Goal: Find specific page/section: Find specific page/section

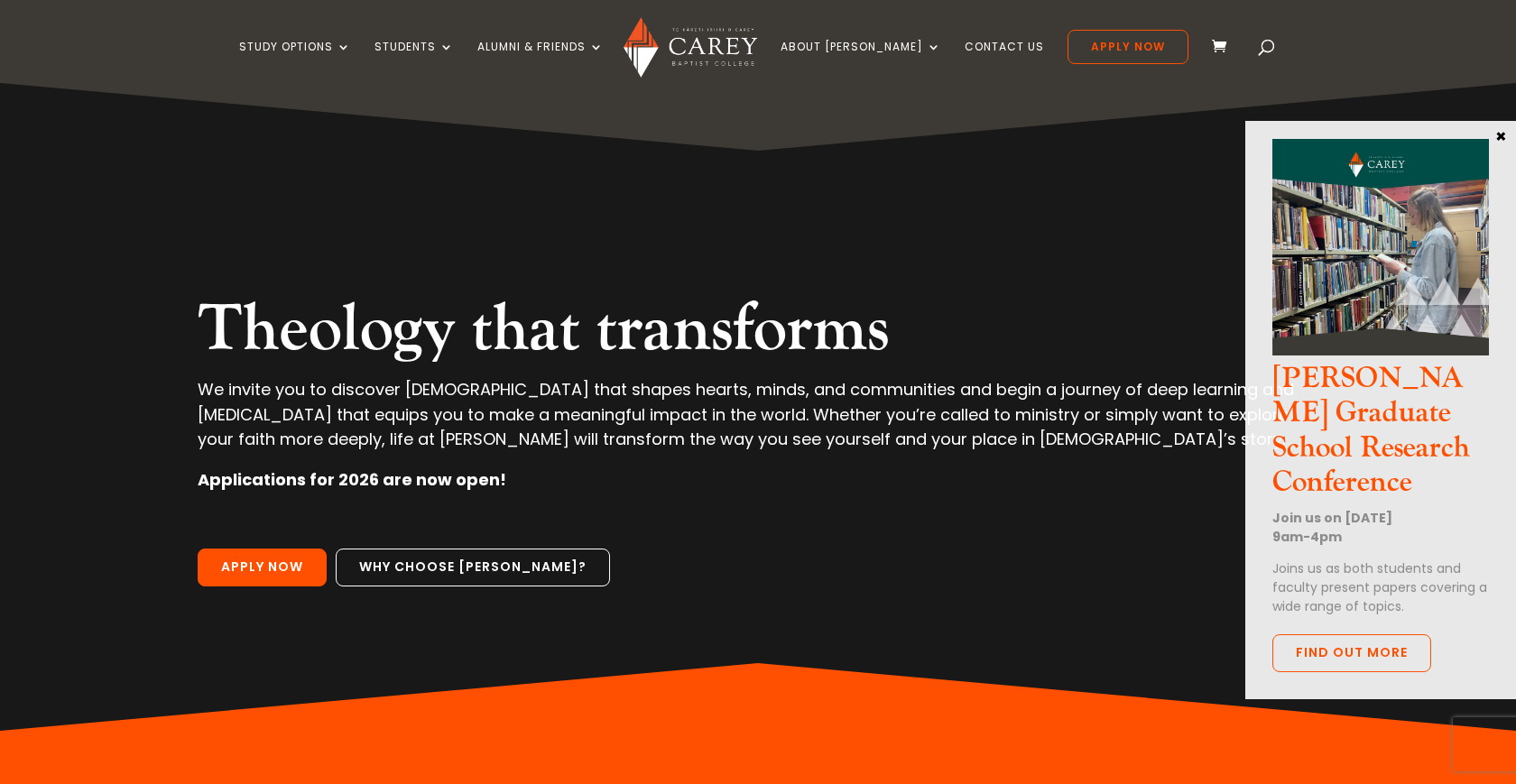
click at [1499, 132] on button "×" at bounding box center [1499, 134] width 18 height 16
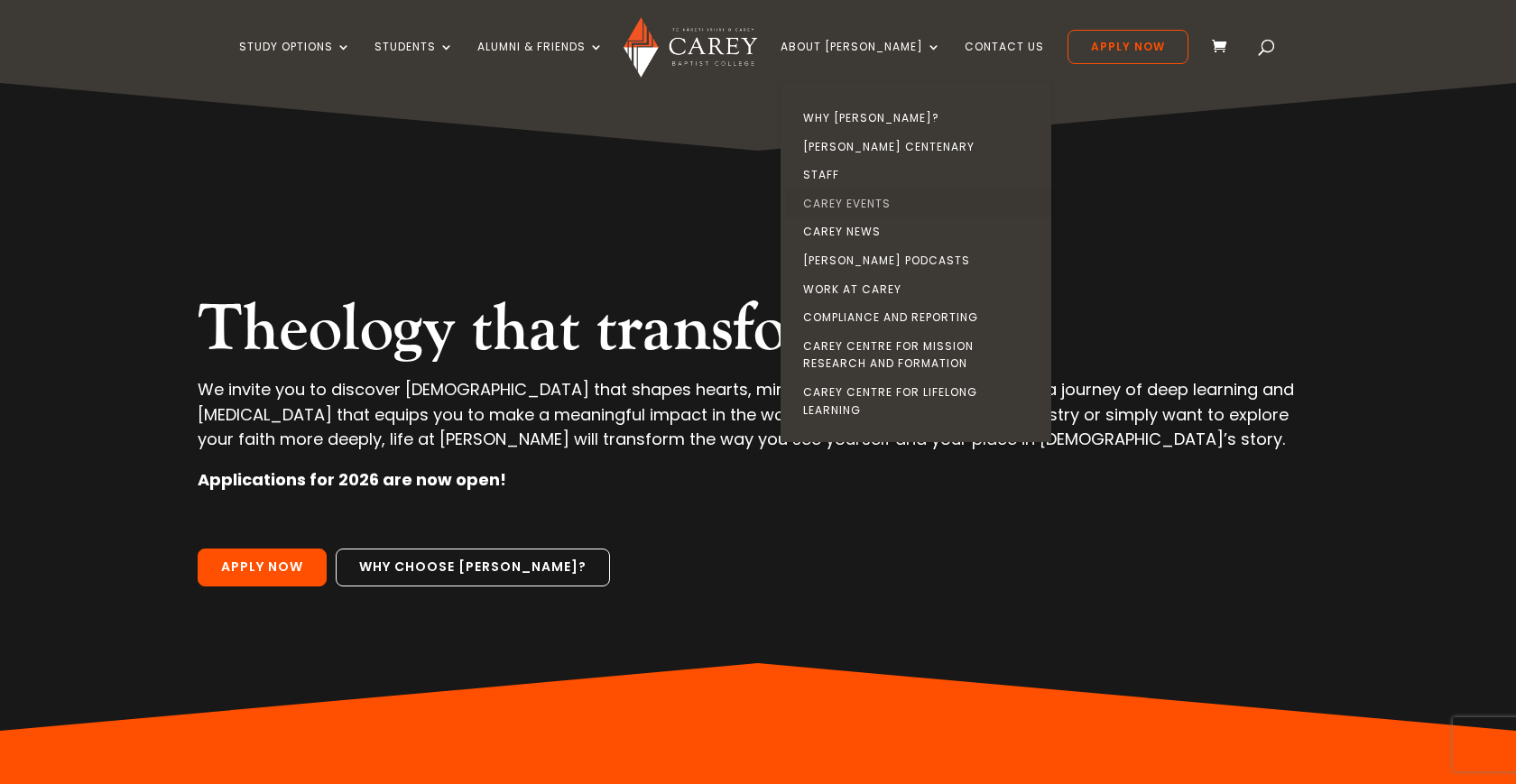
click at [888, 199] on link "Carey Events" at bounding box center [920, 203] width 271 height 29
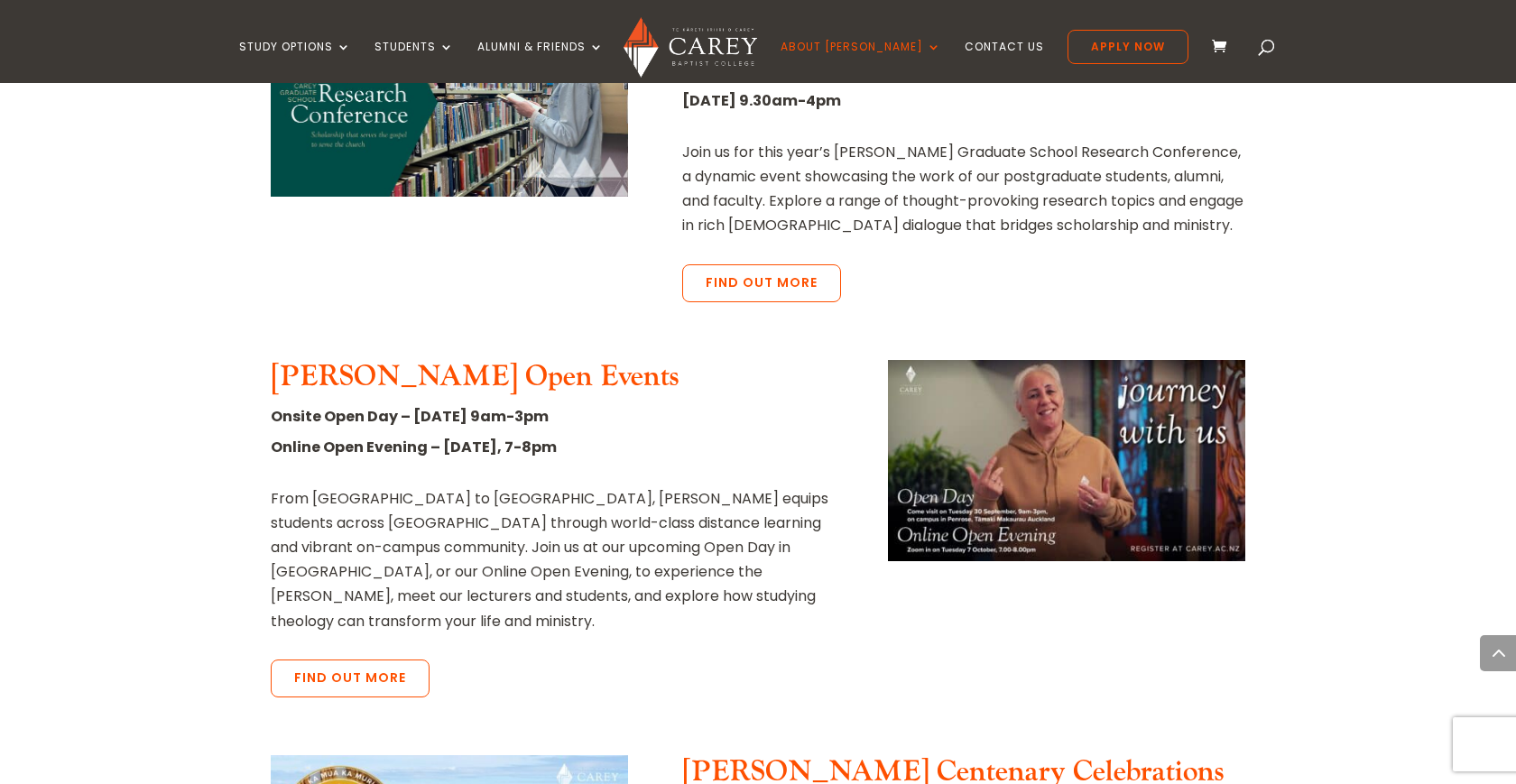
scroll to position [777, 0]
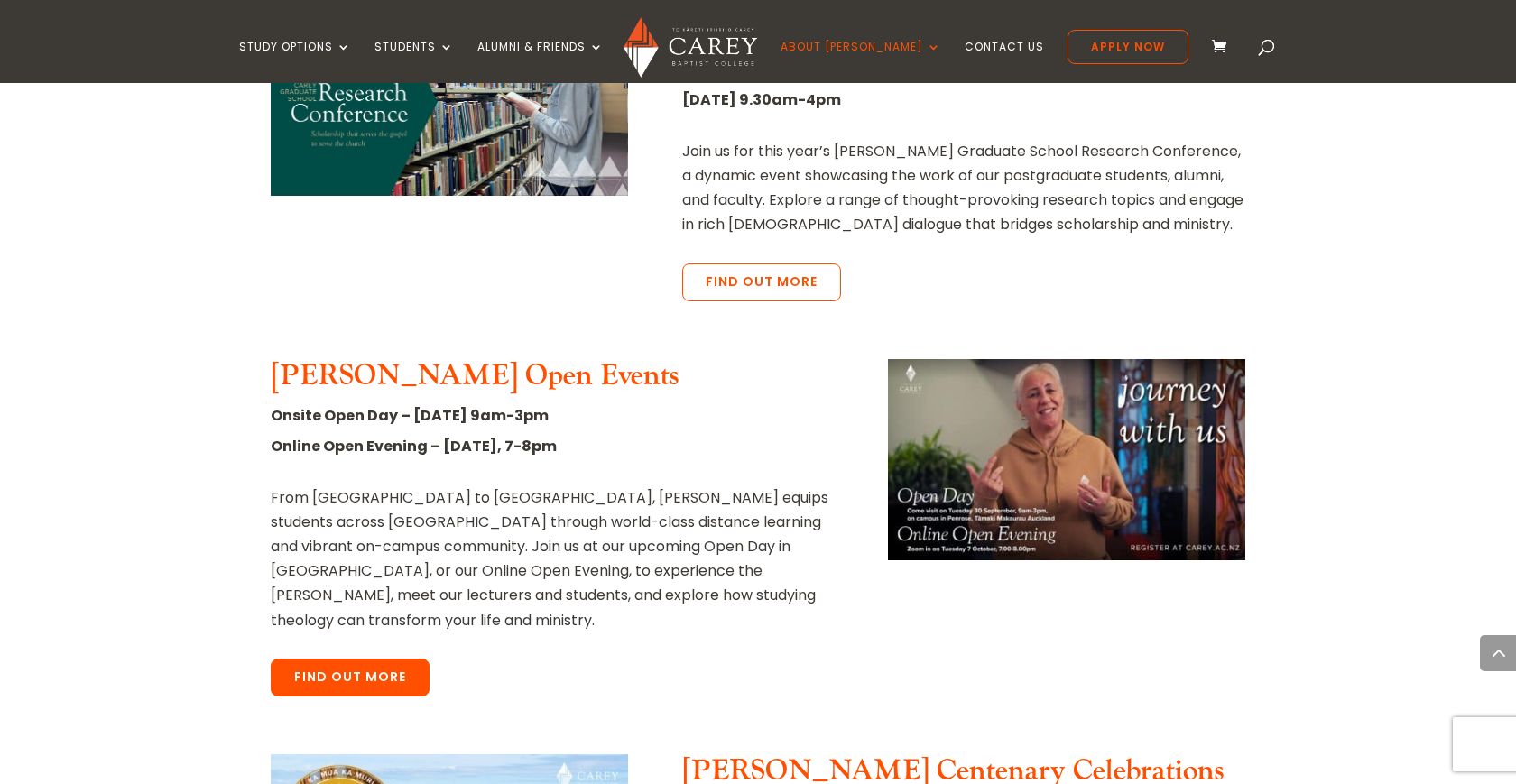
click at [349, 658] on link "Find out more" at bounding box center [350, 677] width 159 height 38
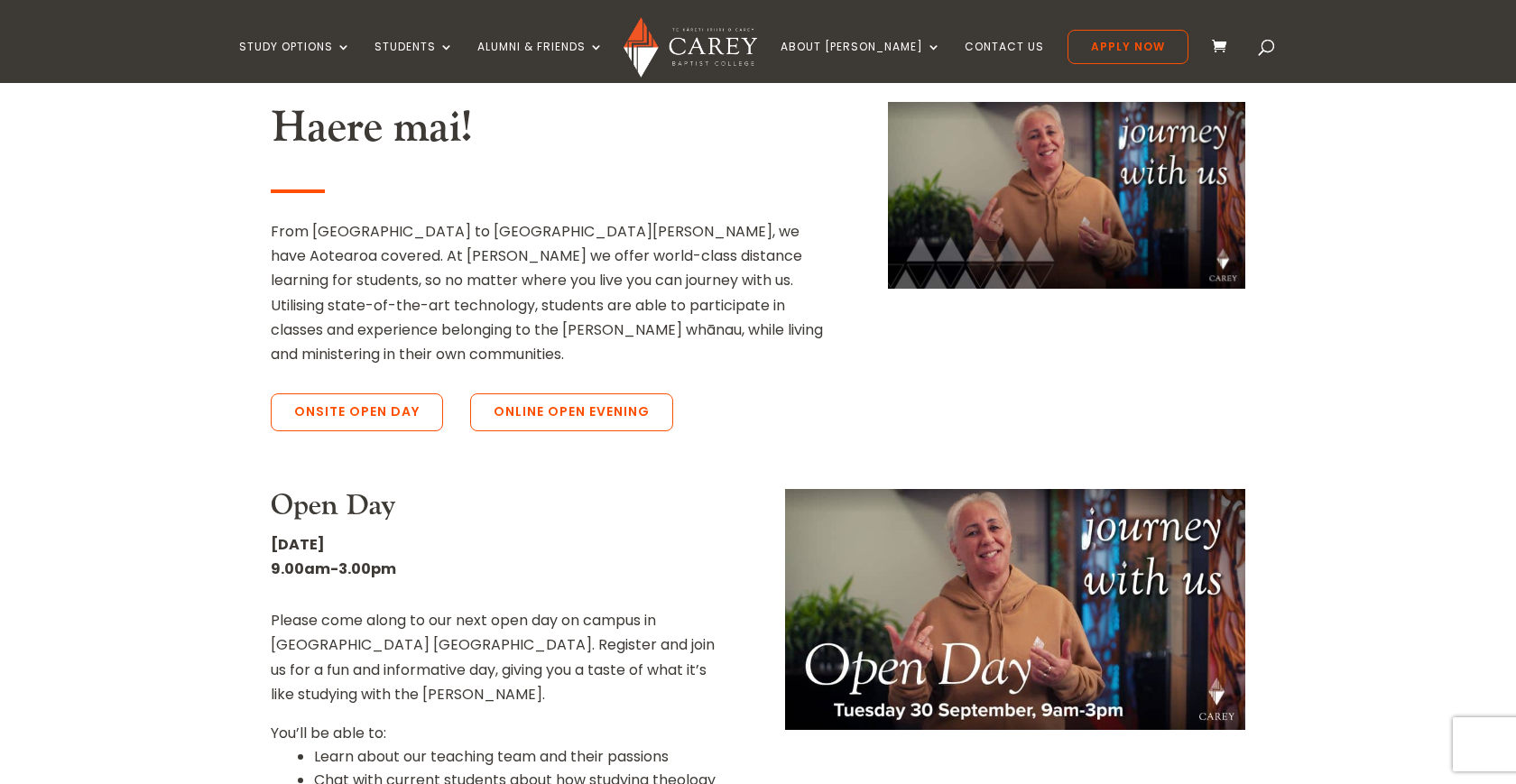
scroll to position [519, 0]
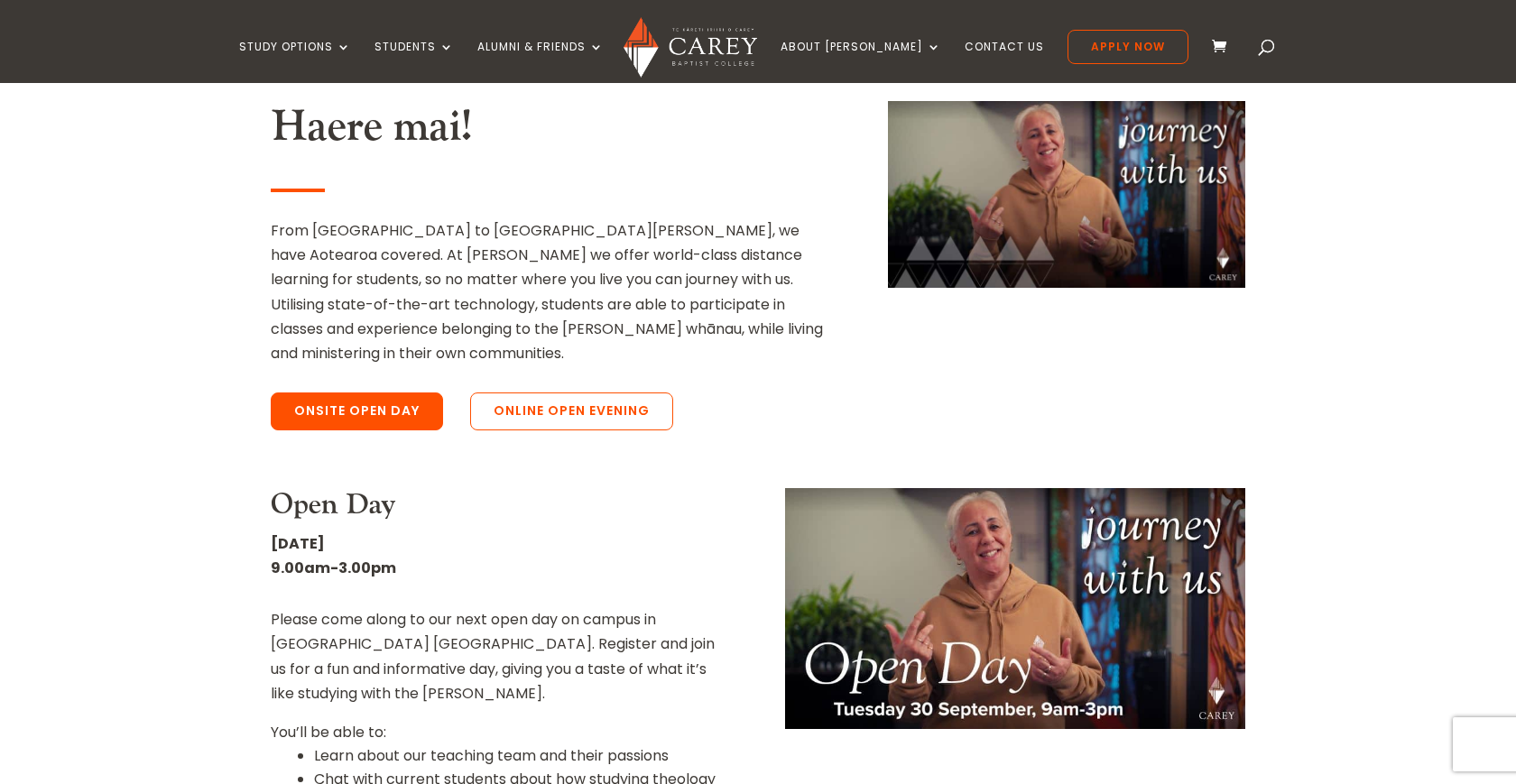
click at [353, 392] on link "Onsite Open Day" at bounding box center [357, 411] width 173 height 38
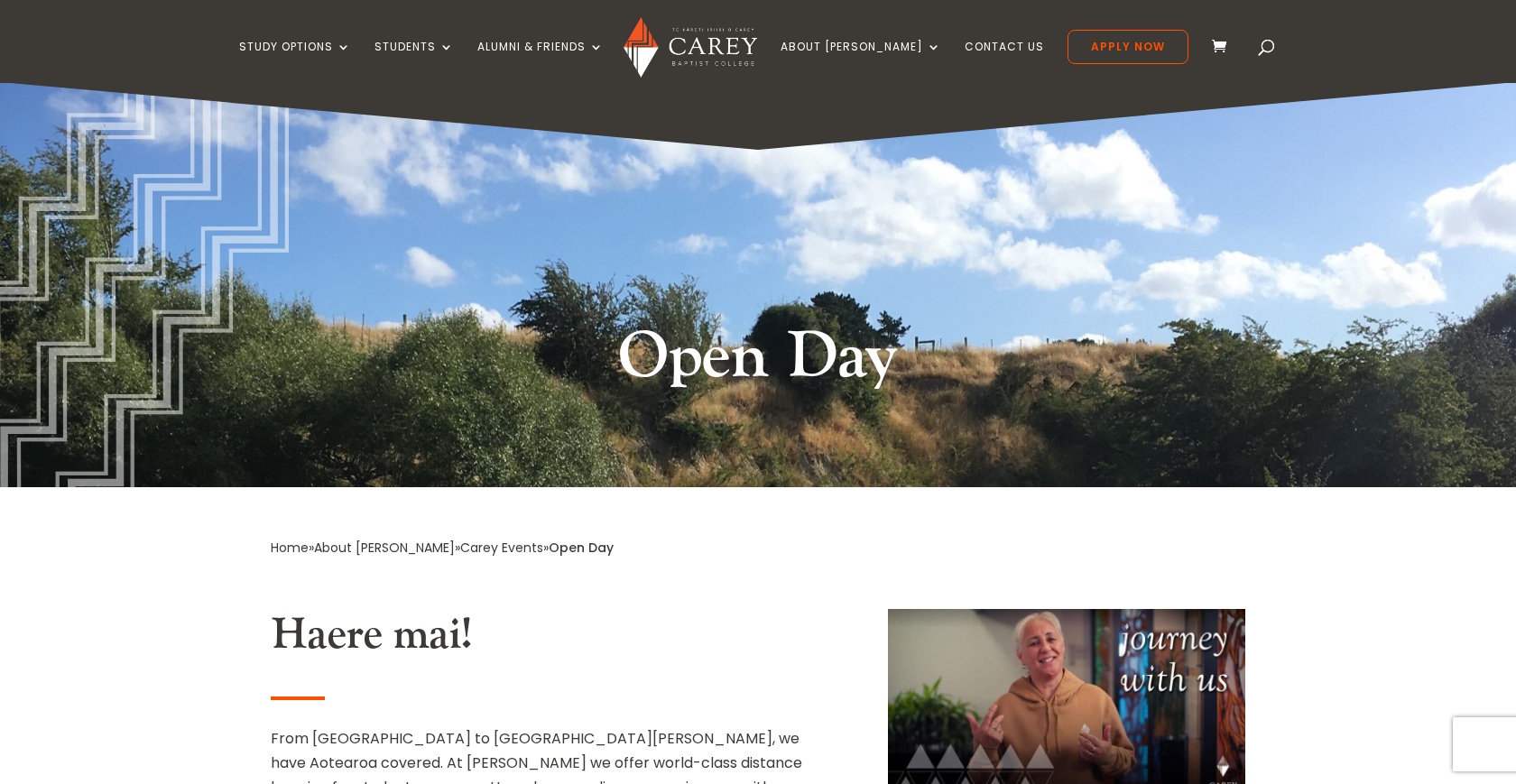
scroll to position [0, 0]
click at [975, 38] on ul "Study Options Certificate in [DEMOGRAPHIC_DATA] Leadership (Micro-credential) I…" at bounding box center [713, 56] width 948 height 53
click at [964, 45] on link "Contact Us" at bounding box center [1004, 61] width 79 height 42
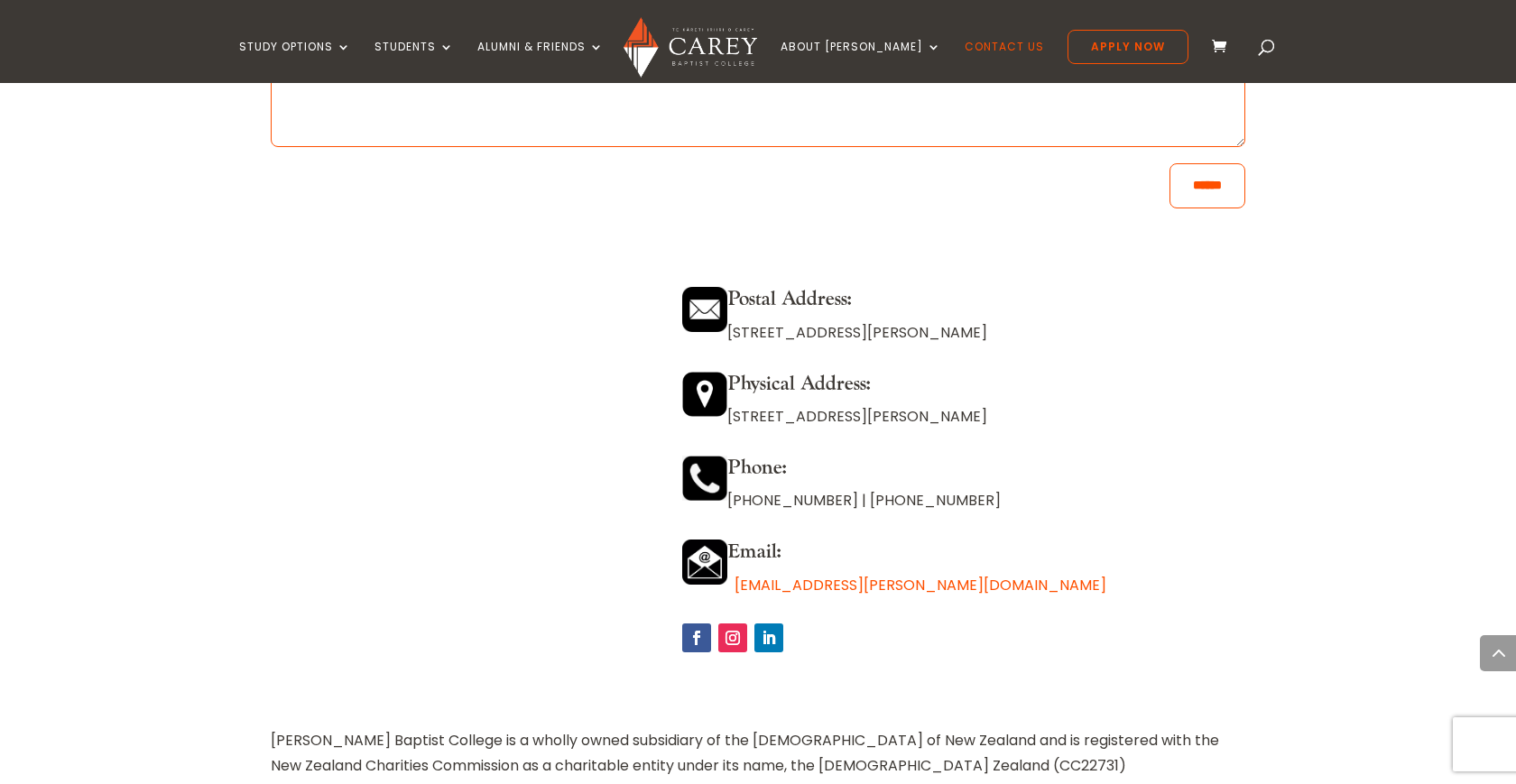
scroll to position [1463, 0]
